Goal: Information Seeking & Learning: Learn about a topic

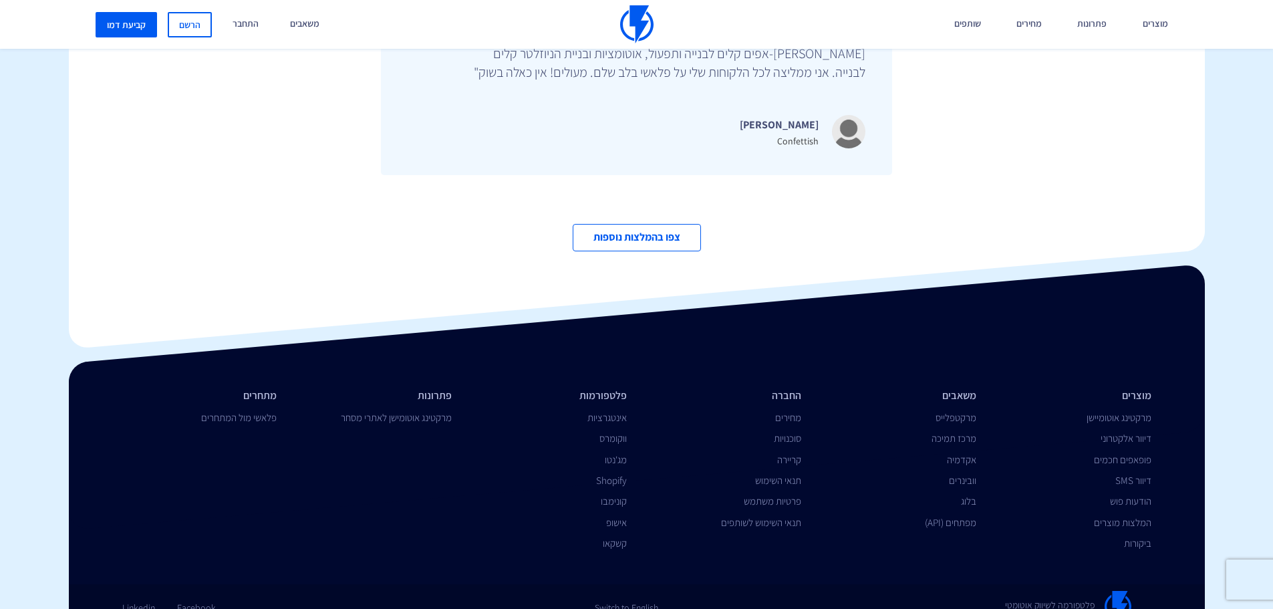
scroll to position [4626, 0]
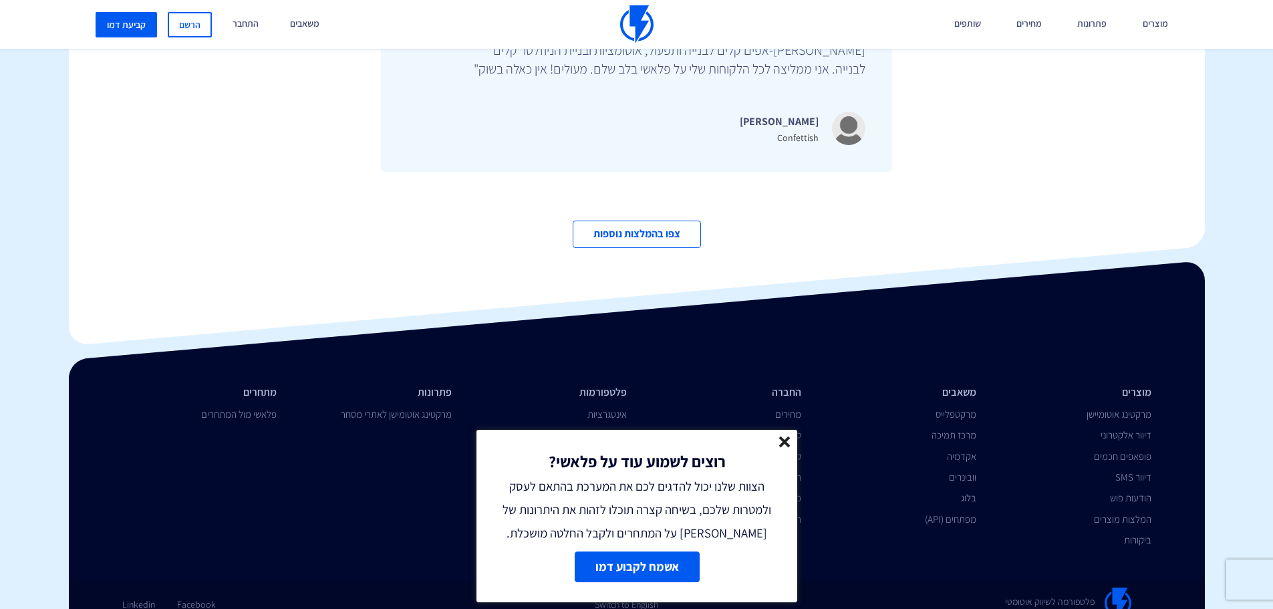
click at [785, 441] on line at bounding box center [784, 441] width 9 height 9
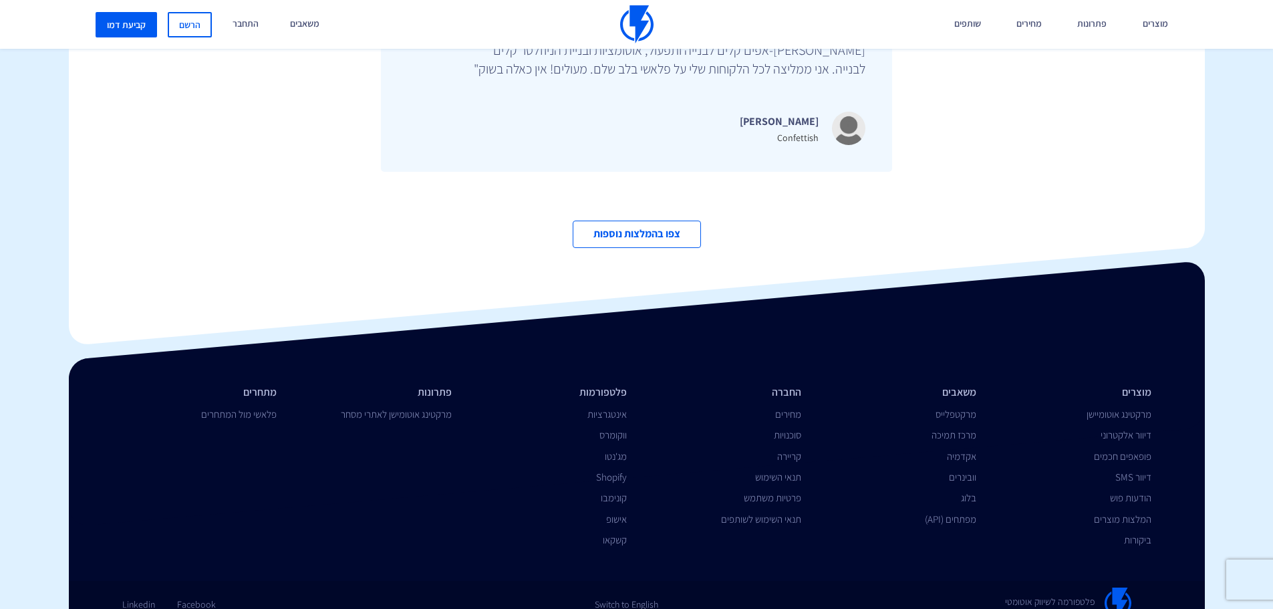
click at [1123, 407] on li "מרקטינג אוטומיישן" at bounding box center [1073, 414] width 155 height 14
click at [1126, 408] on link "מרקטינג אוטומיישן" at bounding box center [1119, 414] width 65 height 13
